Goal: Check status

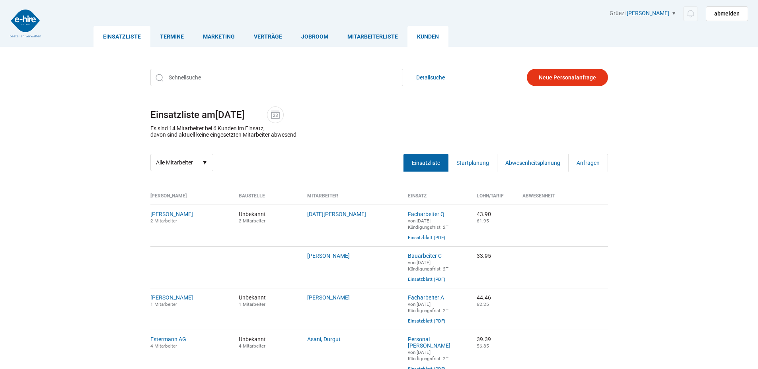
click at [418, 38] on link "Kunden" at bounding box center [427, 36] width 41 height 21
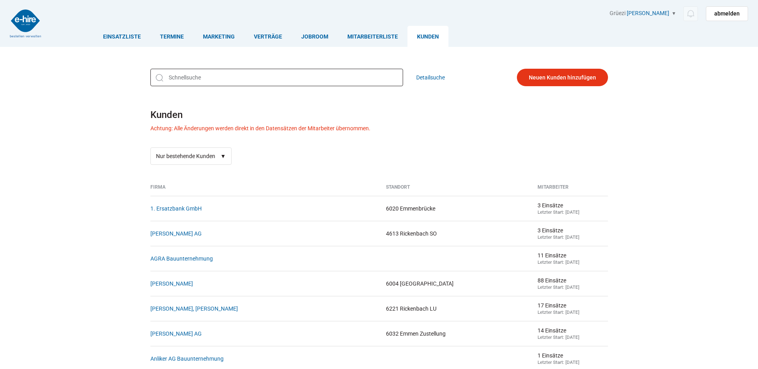
click at [182, 77] on input "text" at bounding box center [276, 78] width 253 height 18
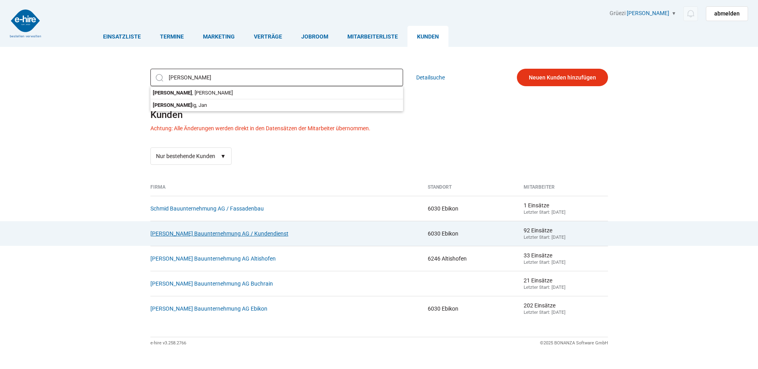
type input "schmid"
click at [216, 236] on link "[PERSON_NAME] Bauunternehmung AG / Kundendienst" at bounding box center [219, 234] width 138 height 6
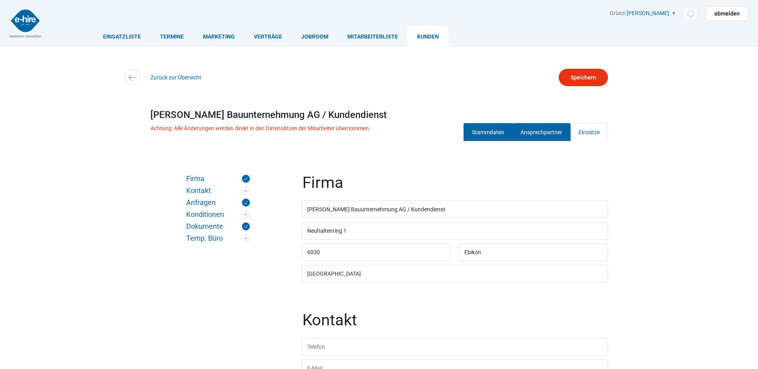
click at [549, 127] on link "Ansprechpartner" at bounding box center [541, 132] width 58 height 18
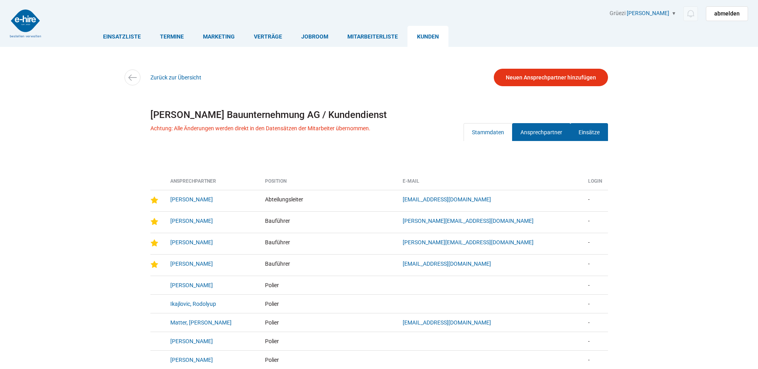
click at [577, 135] on link "Einsätze" at bounding box center [589, 132] width 38 height 18
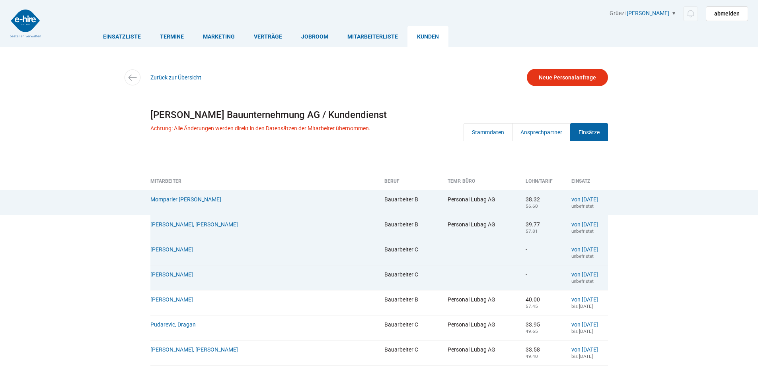
click at [192, 200] on link "Momparler Martinez, Sergio" at bounding box center [185, 199] width 71 height 6
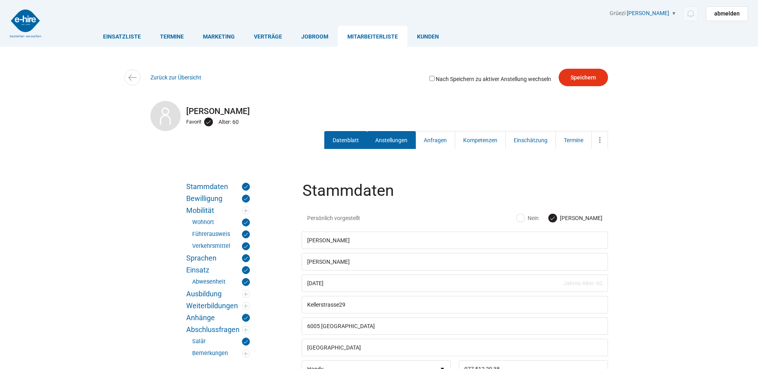
click at [394, 137] on link "Anstellungen" at bounding box center [391, 140] width 49 height 18
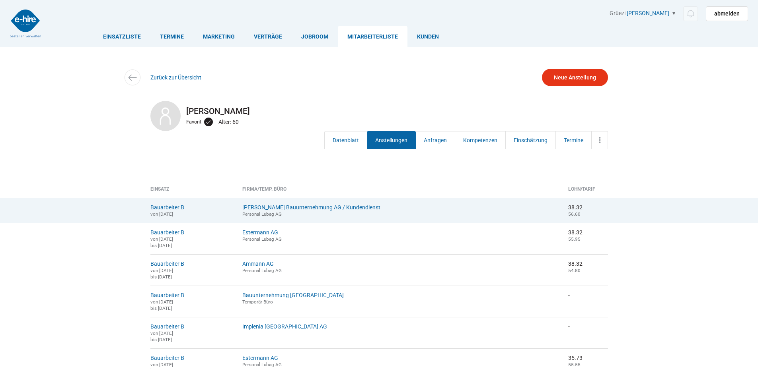
click at [168, 206] on link "Bauarbeiter B" at bounding box center [167, 207] width 34 height 6
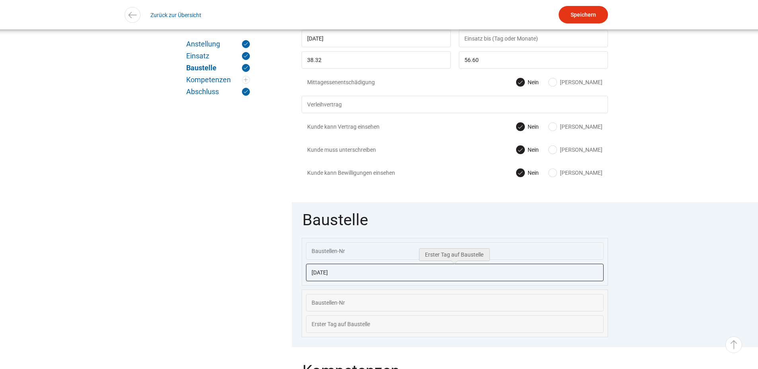
click at [369, 273] on input "28.07.2025" at bounding box center [455, 273] width 298 height 18
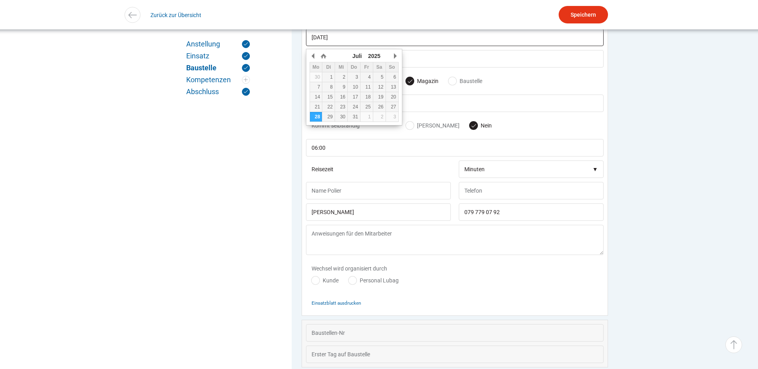
scroll to position [555, 0]
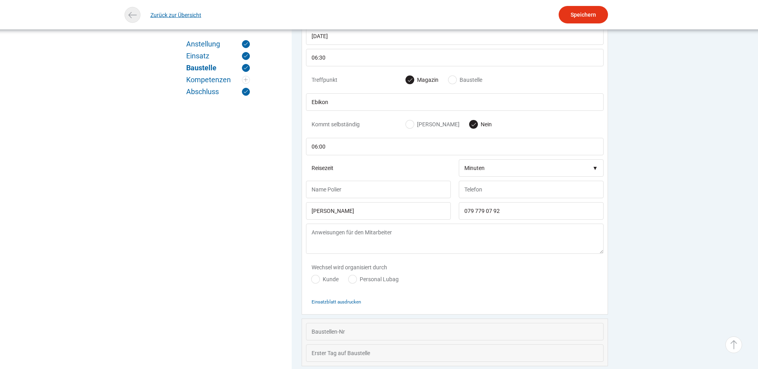
click at [161, 17] on link "Zurück zur Übersicht" at bounding box center [175, 15] width 51 height 18
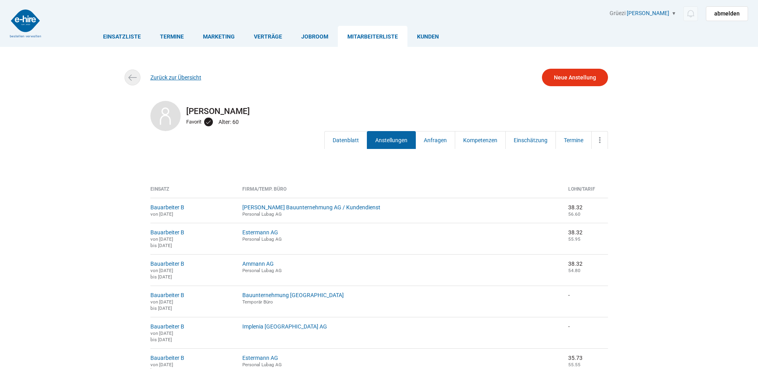
click at [156, 75] on link "Zurück zur Übersicht" at bounding box center [175, 77] width 51 height 6
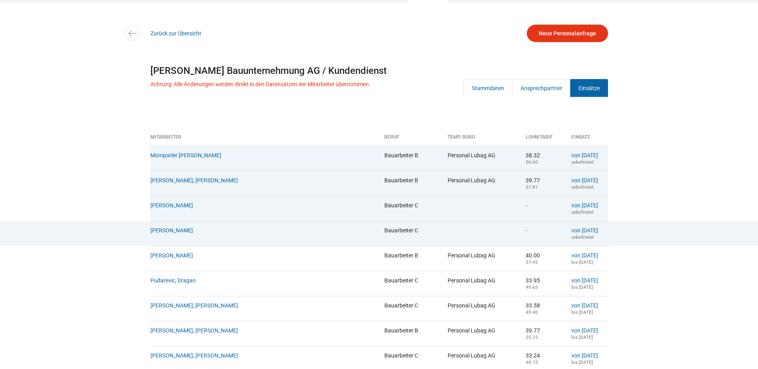
scroll to position [119, 0]
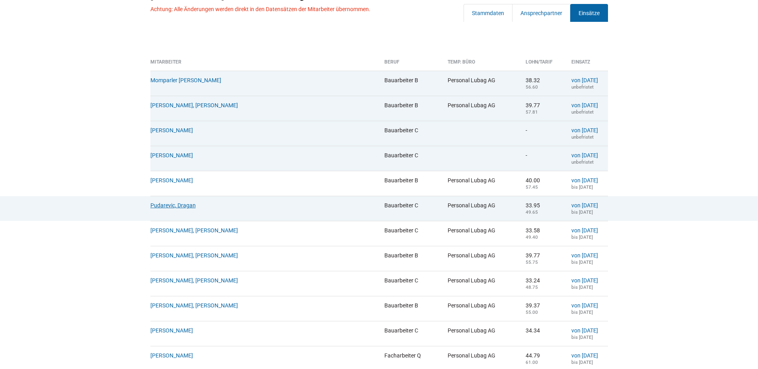
click at [170, 209] on link "Pudarevic, Dragan" at bounding box center [172, 205] width 45 height 6
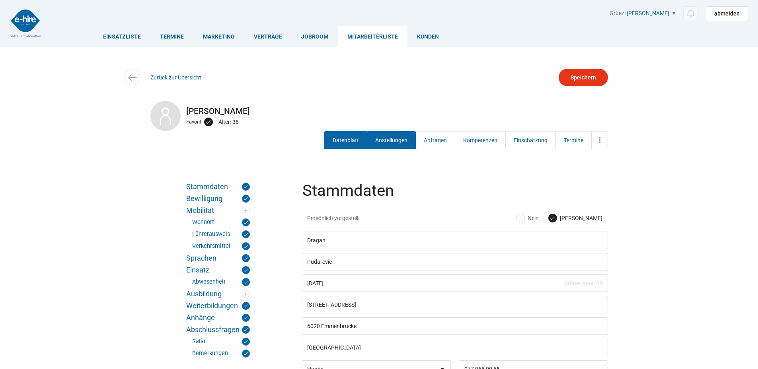
click at [386, 141] on link "Anstellungen" at bounding box center [391, 140] width 49 height 18
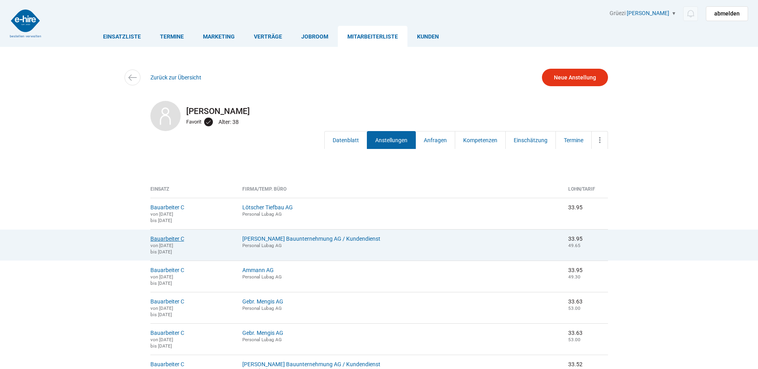
click at [173, 242] on link "Bauarbeiter C" at bounding box center [167, 239] width 34 height 6
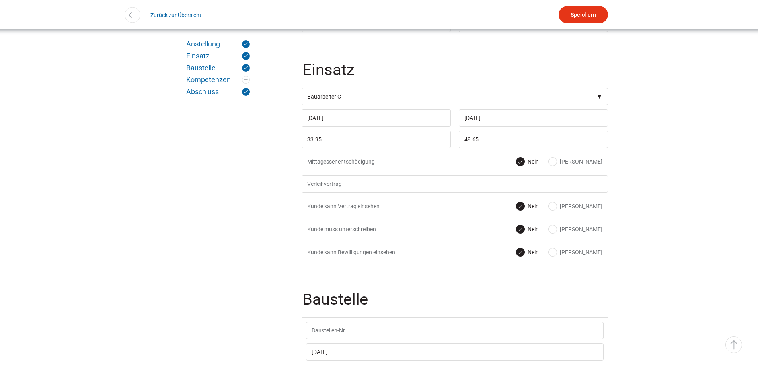
scroll to position [438, 0]
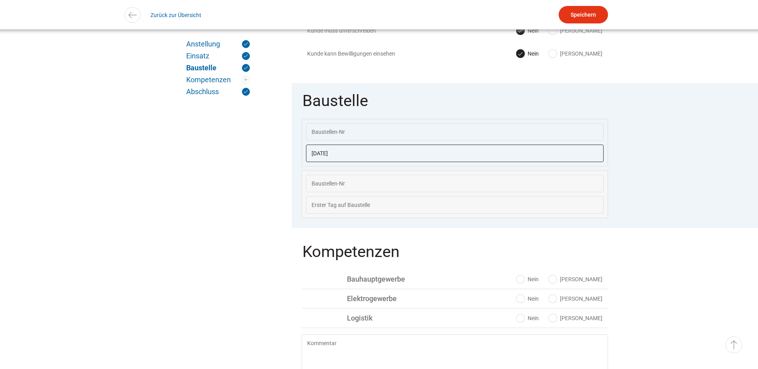
click at [360, 158] on input "[DATE]" at bounding box center [455, 154] width 298 height 18
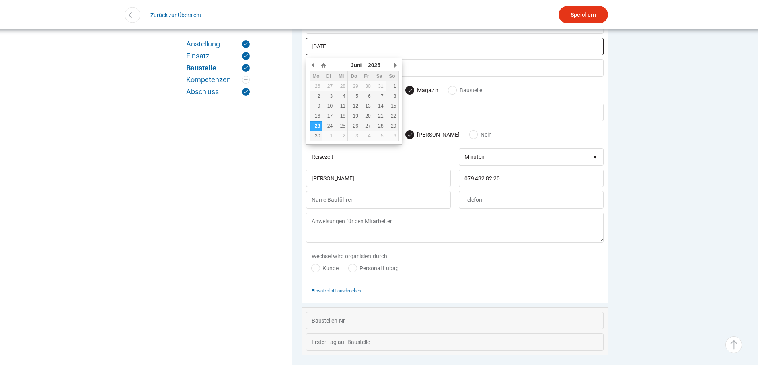
scroll to position [555, 0]
